Goal: Navigation & Orientation: Find specific page/section

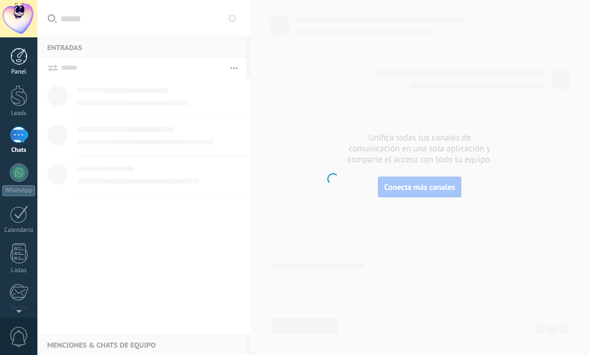
click at [21, 63] on div at bounding box center [18, 56] width 17 height 17
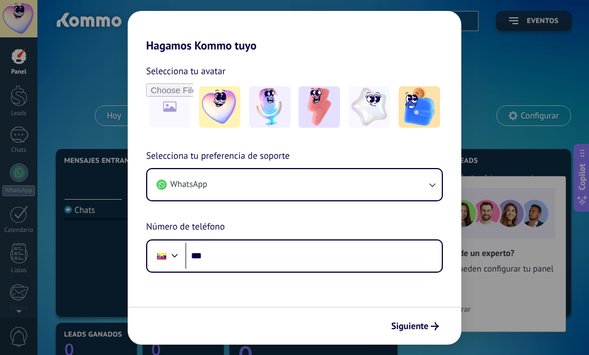
click at [503, 67] on div "Hagamos Kommo tuyo Selecciona tu avatar Selecciona tu preferencia de soporte Wh…" at bounding box center [294, 177] width 589 height 355
